Goal: Information Seeking & Learning: Learn about a topic

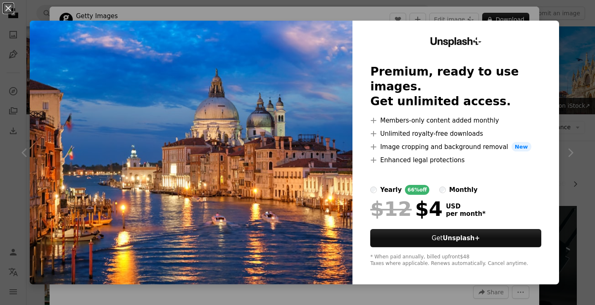
scroll to position [165, 0]
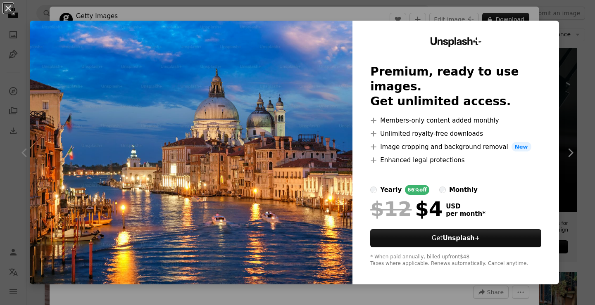
click at [254, 122] on img at bounding box center [191, 153] width 323 height 264
click at [6, 12] on button "An X shape" at bounding box center [8, 8] width 10 height 10
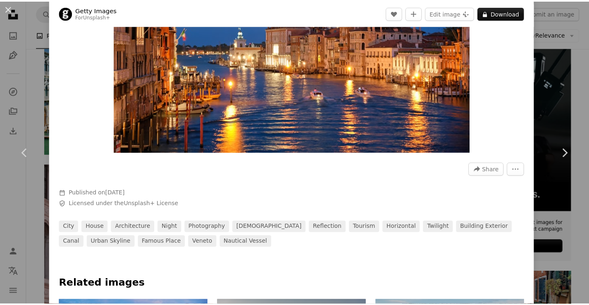
scroll to position [41, 0]
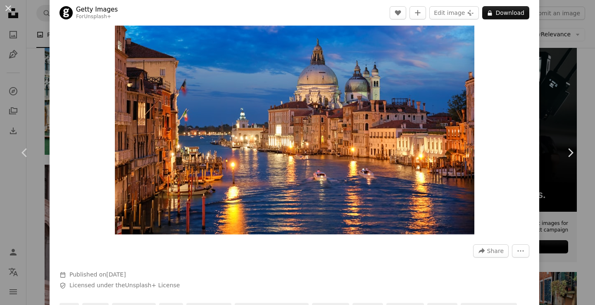
drag, startPoint x: 8, startPoint y: 7, endPoint x: 11, endPoint y: 2, distance: 5.4
click at [8, 7] on button "An X shape" at bounding box center [8, 8] width 10 height 10
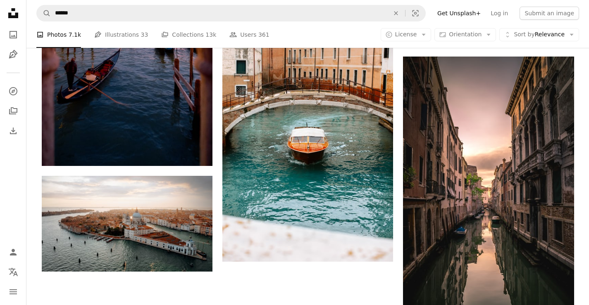
scroll to position [1115, 0]
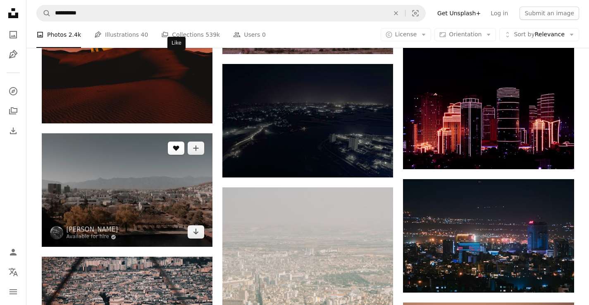
scroll to position [646, 0]
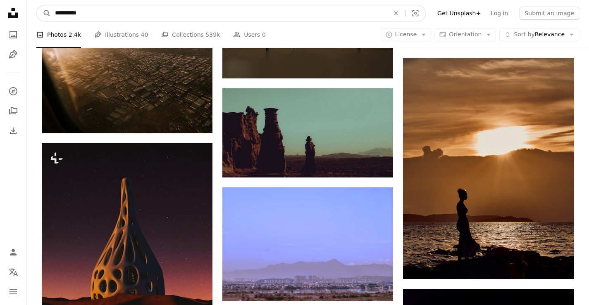
drag, startPoint x: 85, startPoint y: 13, endPoint x: 30, endPoint y: 17, distance: 55.1
click at [30, 17] on nav "**********" at bounding box center [307, 13] width 562 height 26
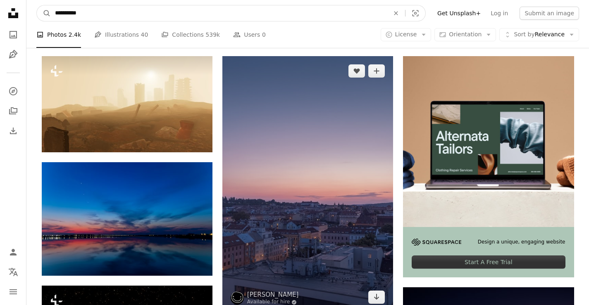
scroll to position [0, 0]
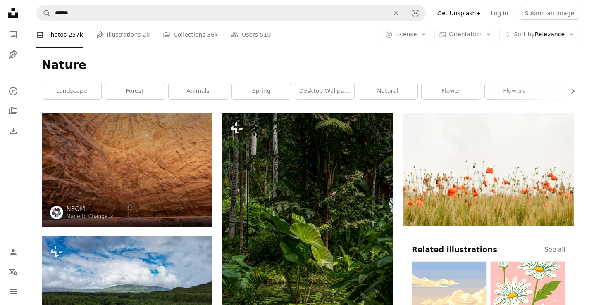
scroll to position [2561, 0]
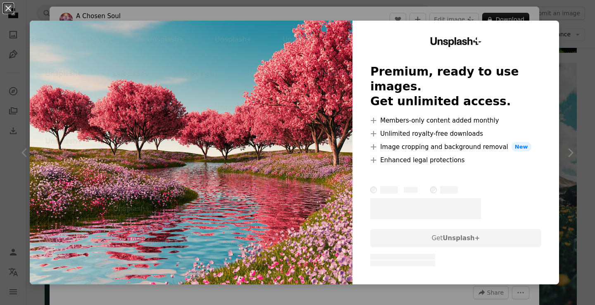
scroll to position [1033, 0]
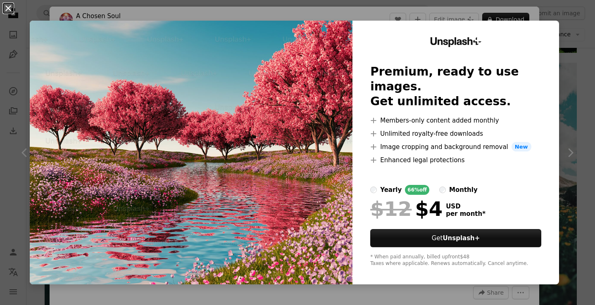
click at [6, 9] on button "An X shape" at bounding box center [8, 8] width 10 height 10
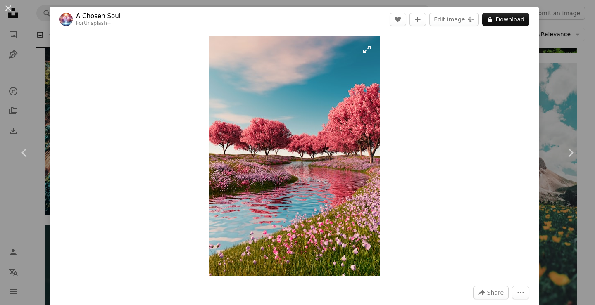
scroll to position [124, 0]
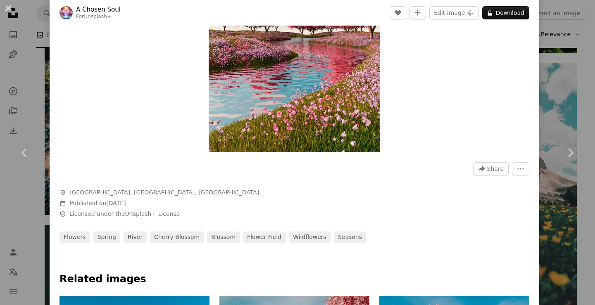
click at [9, 6] on button "An X shape" at bounding box center [8, 8] width 10 height 10
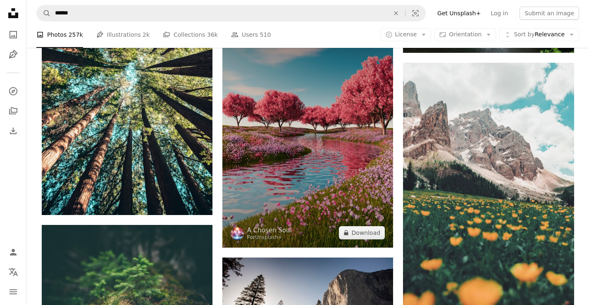
click at [287, 140] on img at bounding box center [307, 128] width 171 height 239
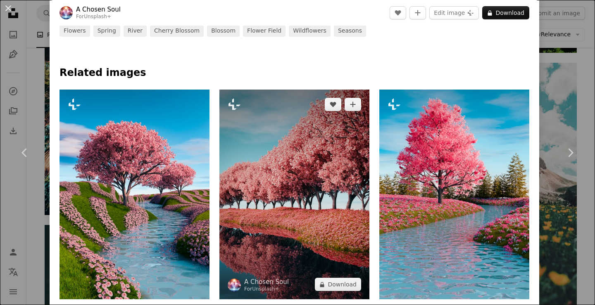
scroll to position [372, 0]
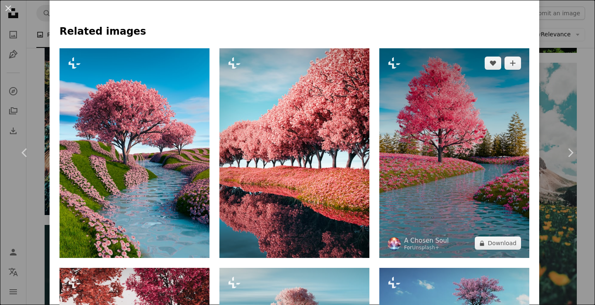
click at [467, 138] on img at bounding box center [454, 153] width 150 height 210
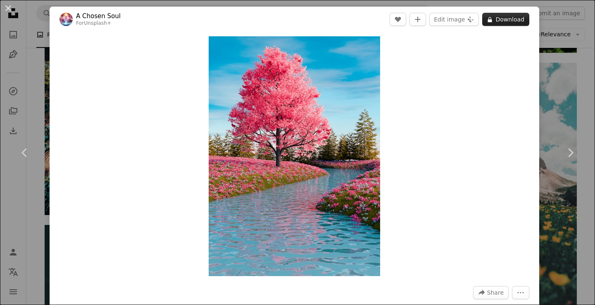
click at [497, 19] on button "A lock Download" at bounding box center [505, 19] width 47 height 13
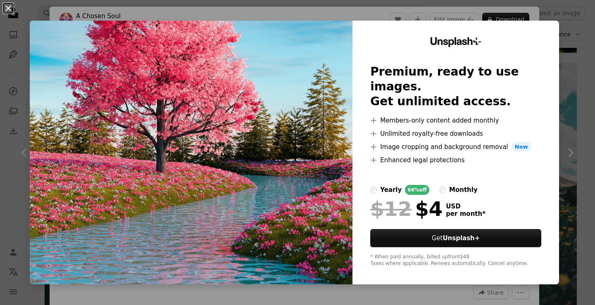
click at [6, 7] on button "An X shape" at bounding box center [8, 8] width 10 height 10
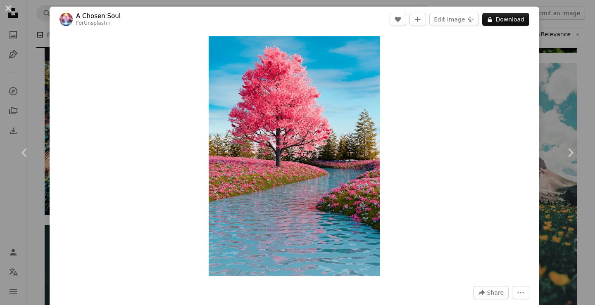
click at [484, 60] on div "Zoom in" at bounding box center [294, 156] width 489 height 248
click at [5, 5] on button "An X shape" at bounding box center [8, 8] width 10 height 10
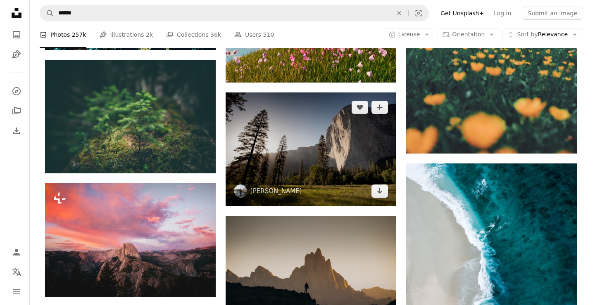
scroll to position [1322, 0]
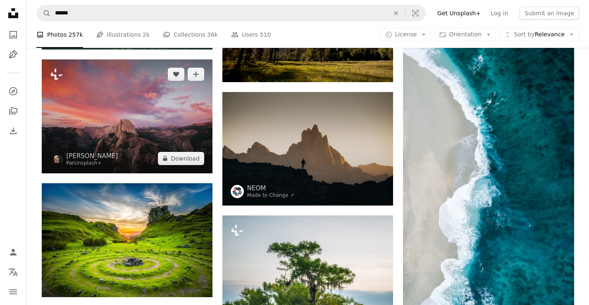
click at [116, 107] on img at bounding box center [127, 116] width 171 height 114
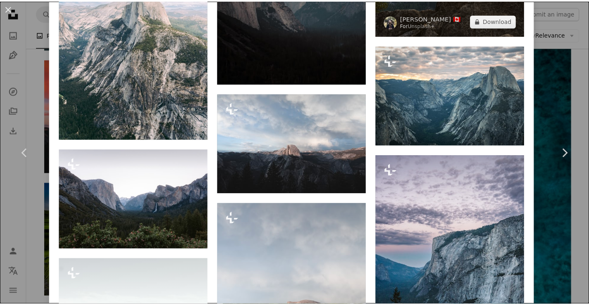
scroll to position [867, 0]
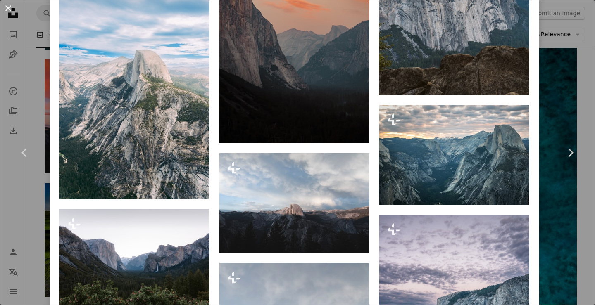
click at [9, 5] on button "An X shape" at bounding box center [8, 8] width 10 height 10
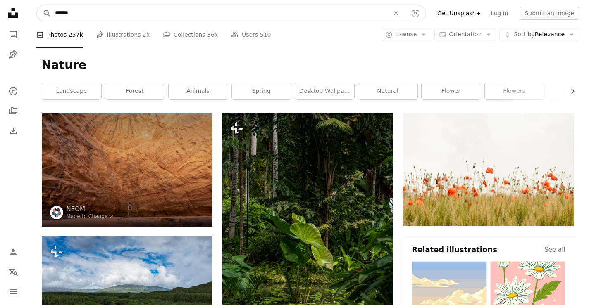
click at [89, 13] on input "******" at bounding box center [219, 13] width 336 height 16
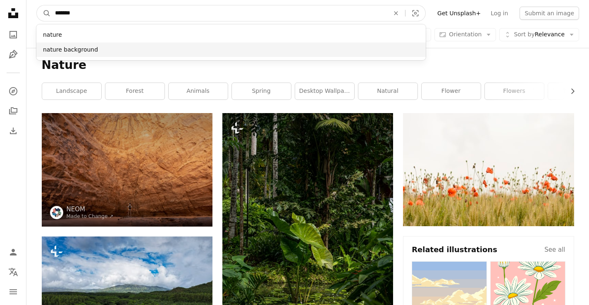
type input "******"
